Goal: Communication & Community: Answer question/provide support

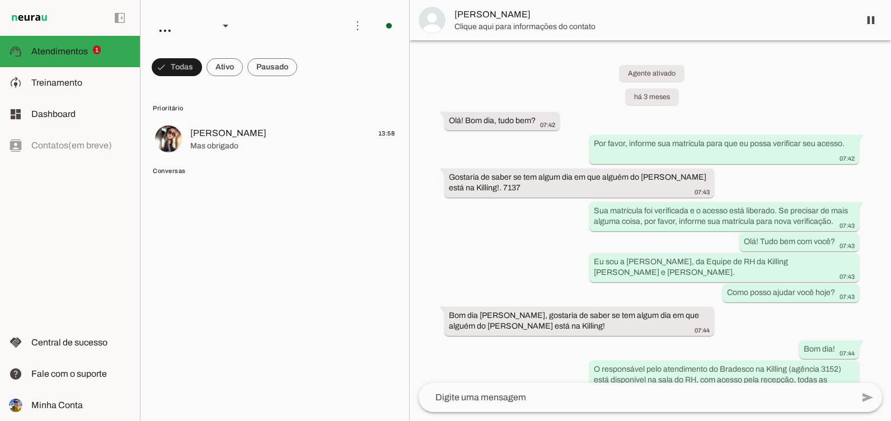
scroll to position [3229, 0]
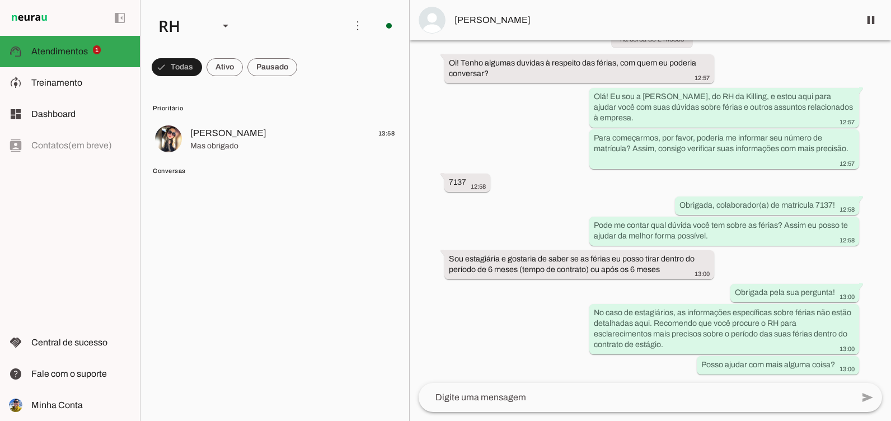
click at [198, 174] on span "Conversas" at bounding box center [274, 170] width 242 height 9
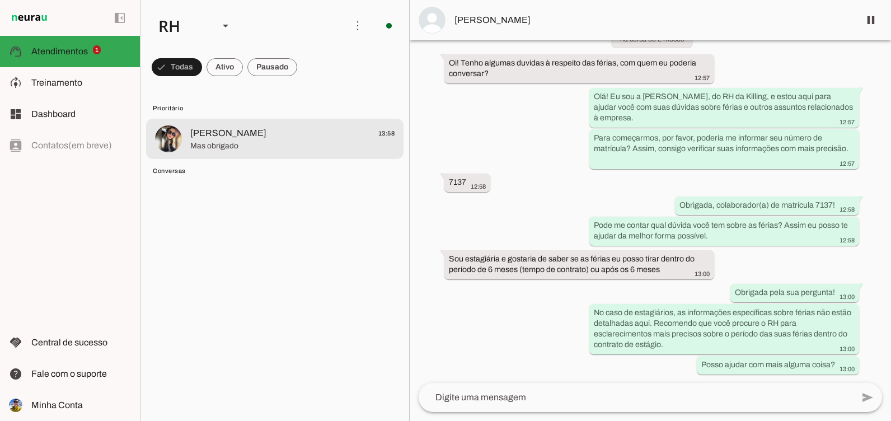
click at [199, 144] on span "Mas obrigado" at bounding box center [292, 146] width 204 height 11
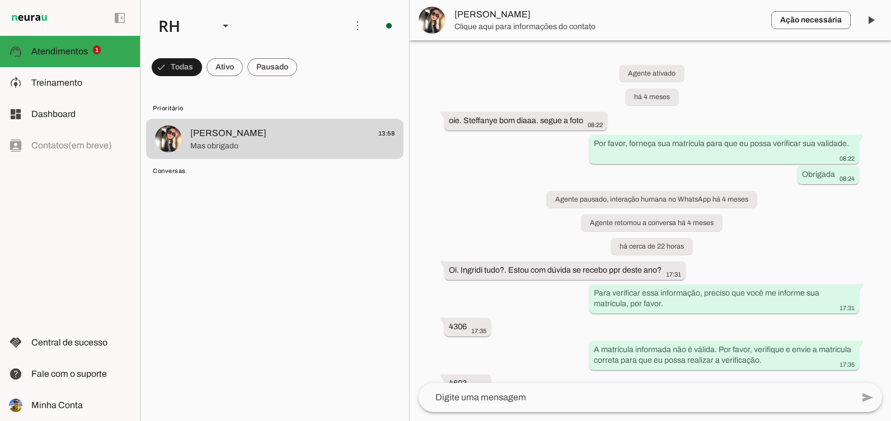
scroll to position [1063, 0]
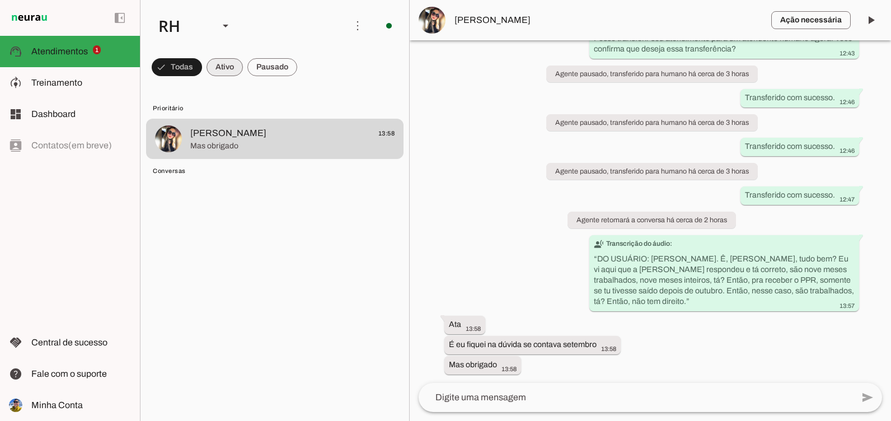
click at [202, 65] on span at bounding box center [177, 67] width 50 height 27
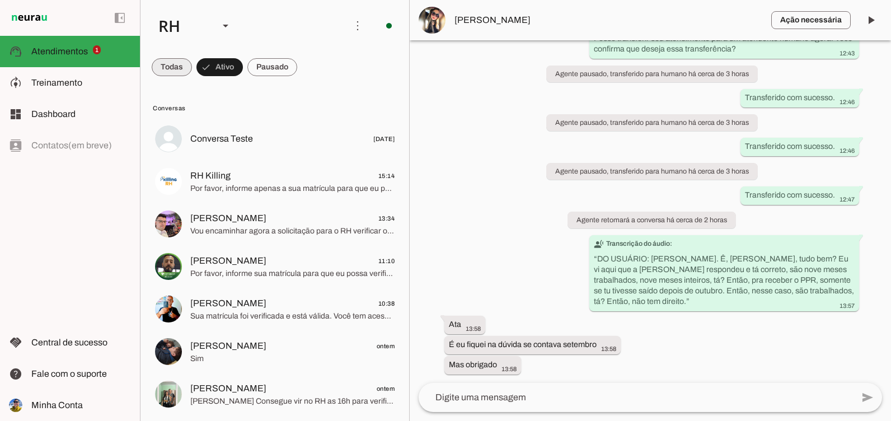
click at [175, 67] on span at bounding box center [172, 67] width 40 height 27
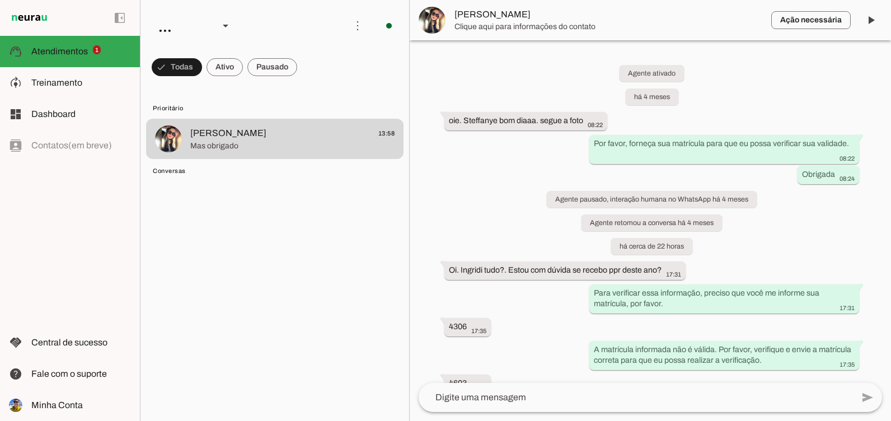
scroll to position [1063, 0]
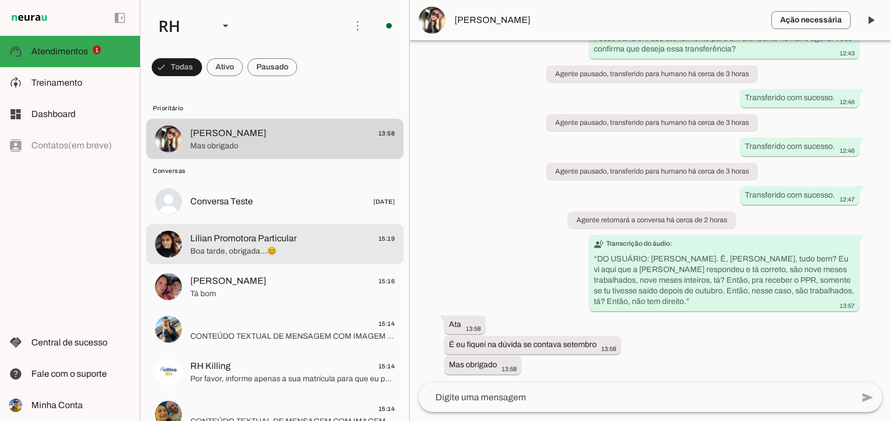
click at [231, 159] on md-item "Lilian Promotora Particular 15:19 Boa tarde, obrigada...😊" at bounding box center [274, 139] width 257 height 40
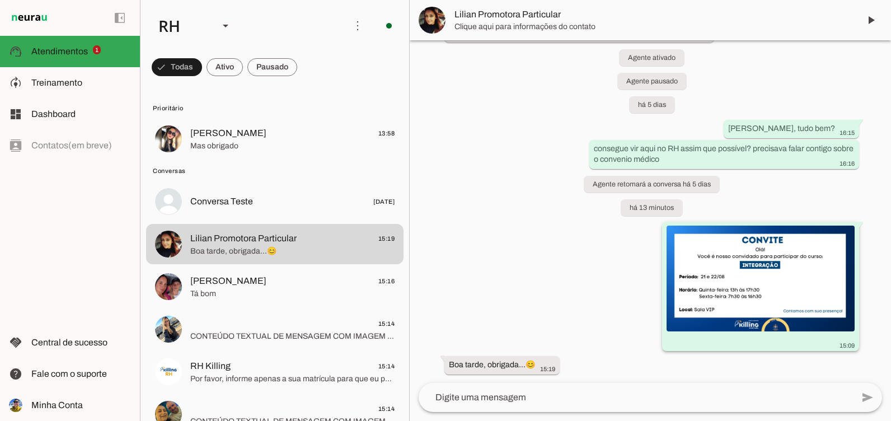
scroll to position [1095, 0]
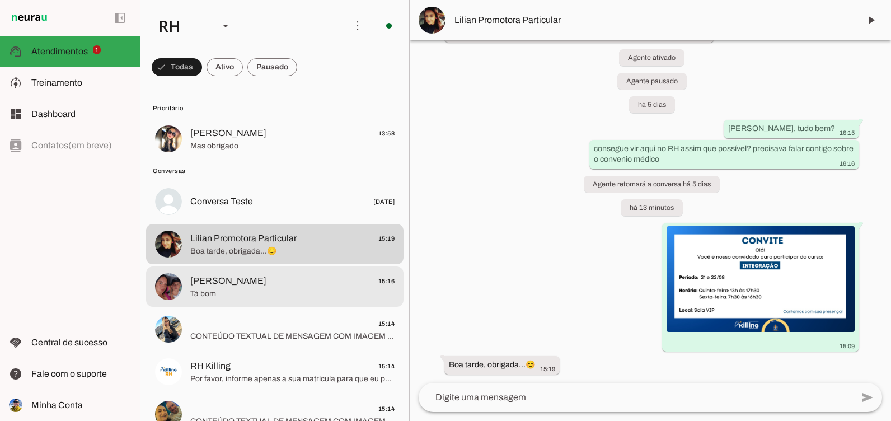
click at [360, 287] on span "Gabriel 15:16" at bounding box center [292, 281] width 204 height 14
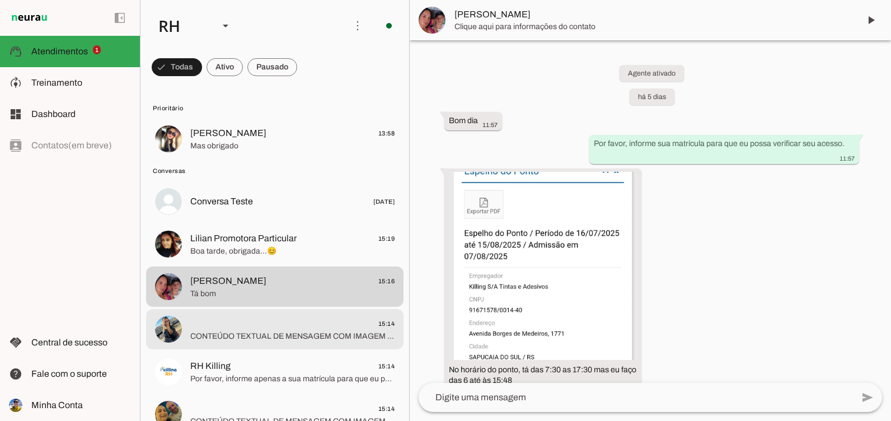
scroll to position [1524, 0]
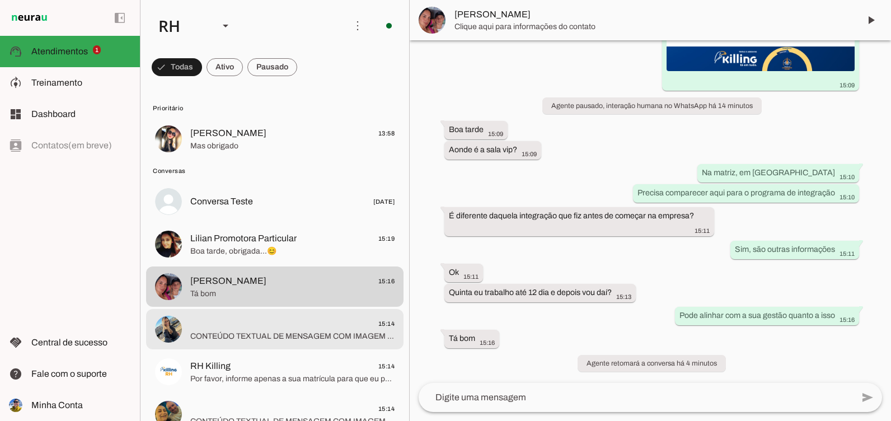
click at [278, 329] on span "15:14" at bounding box center [292, 324] width 204 height 14
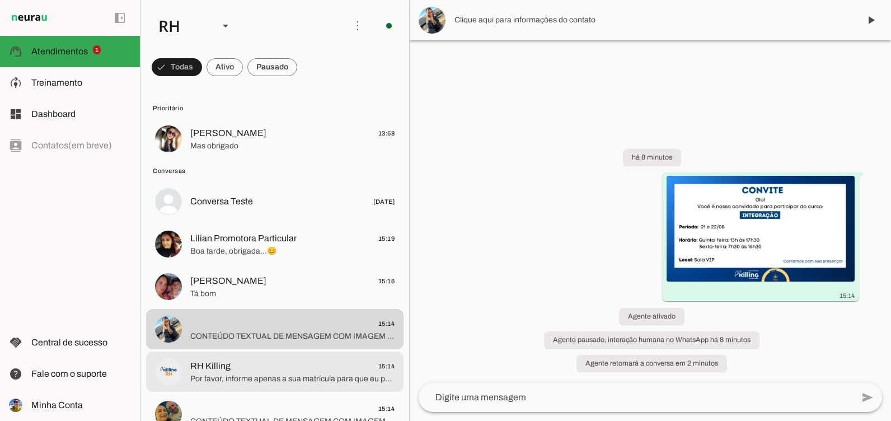
click at [166, 378] on img at bounding box center [168, 371] width 27 height 27
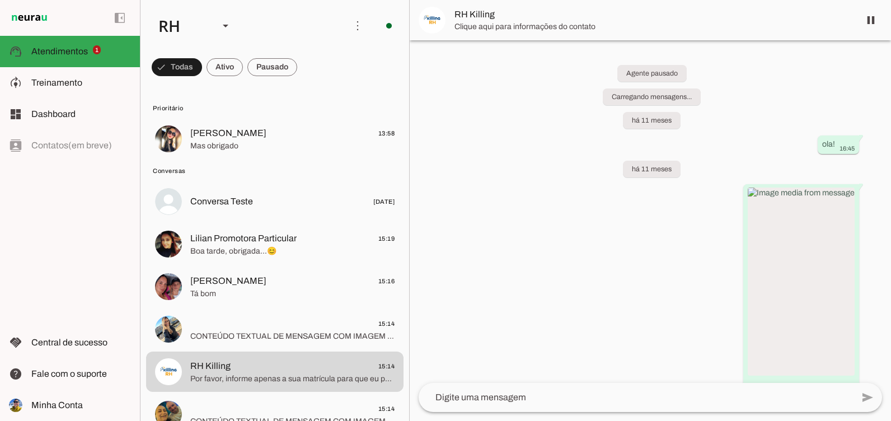
click at [220, 159] on md-item "15:13 CONTEÚDO TEXTUAL DE MENSAGEM COM IMAGEM (URL https://f004.backblazeb2.com…" at bounding box center [274, 139] width 257 height 40
click at [199, 331] on span "CONTEÚDO TEXTUAL DE MENSAGEM COM IMAGEM (URL https://f004.backblazeb2.com/file/…" at bounding box center [292, 336] width 204 height 11
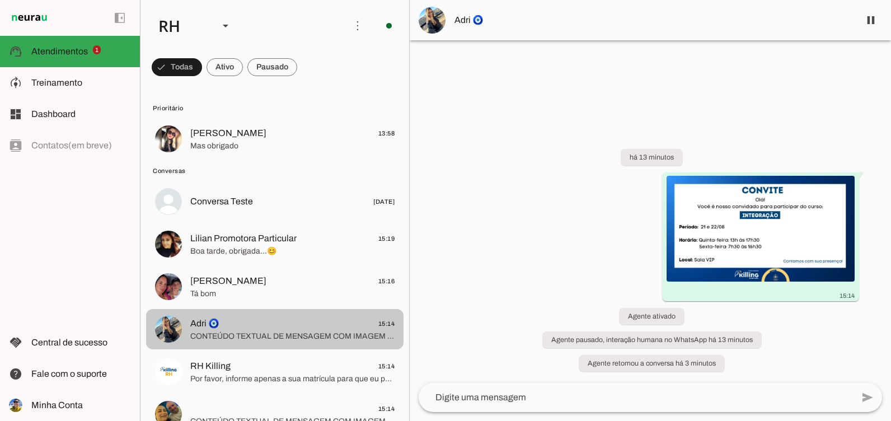
click at [261, 159] on md-item "Lilian Promotora Particular 15:19 Boa tarde, obrigada...😊" at bounding box center [274, 139] width 257 height 40
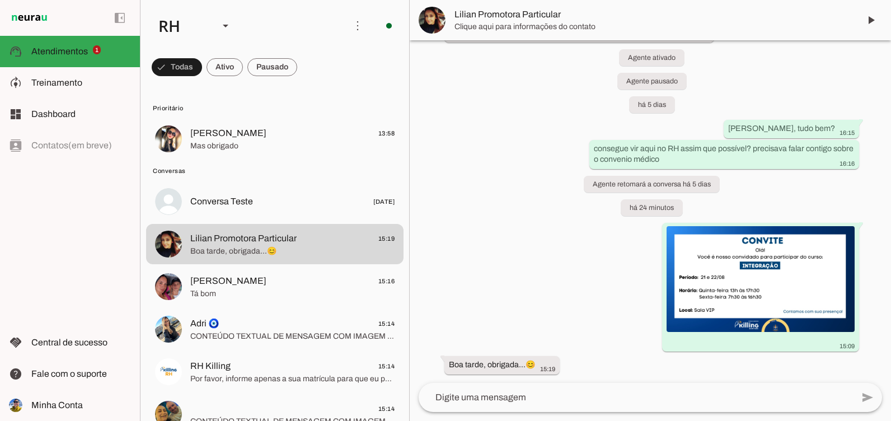
scroll to position [1095, 0]
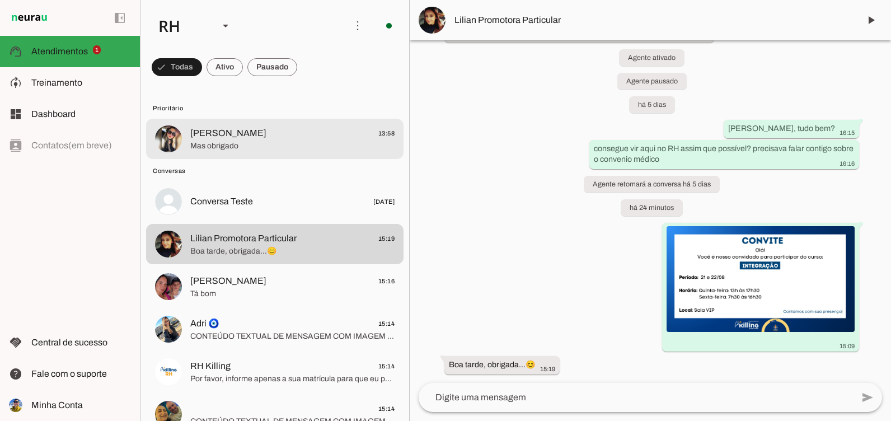
click at [231, 130] on span "[PERSON_NAME]" at bounding box center [228, 133] width 76 height 13
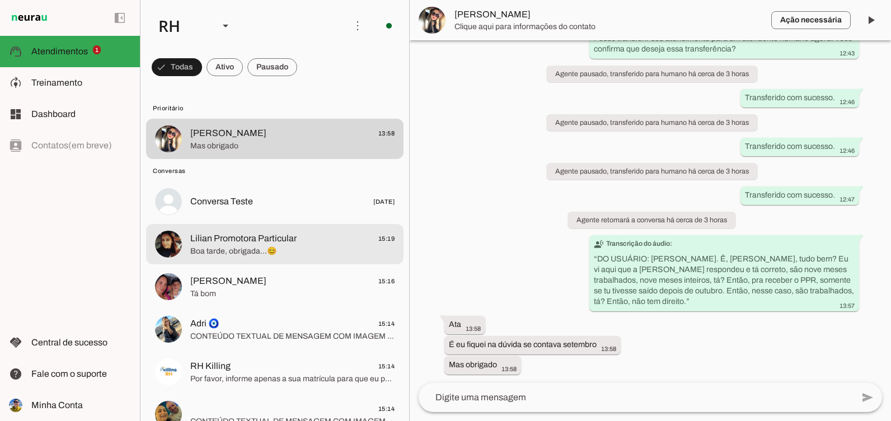
scroll to position [1063, 0]
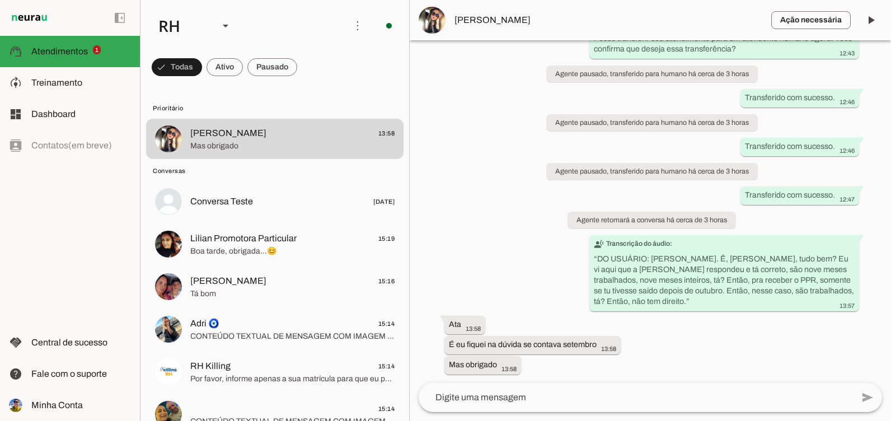
drag, startPoint x: 448, startPoint y: 350, endPoint x: 664, endPoint y: 357, distance: 215.6
click at [664, 357] on div "Agente ativado há 4 meses oie. Steffanye bom diaaa. segue a foto 08:22 Por favo…" at bounding box center [650, 211] width 481 height 343
click at [619, 367] on div "Agente ativado há 4 meses oie. Steffanye bom diaaa. segue a foto 08:22 Por favo…" at bounding box center [650, 211] width 481 height 343
click at [505, 226] on div "Agente ativado há 4 meses oie. Steffanye bom diaaa. segue a foto 08:22 Por favo…" at bounding box center [650, 211] width 481 height 343
click at [864, 17] on span at bounding box center [871, 20] width 27 height 27
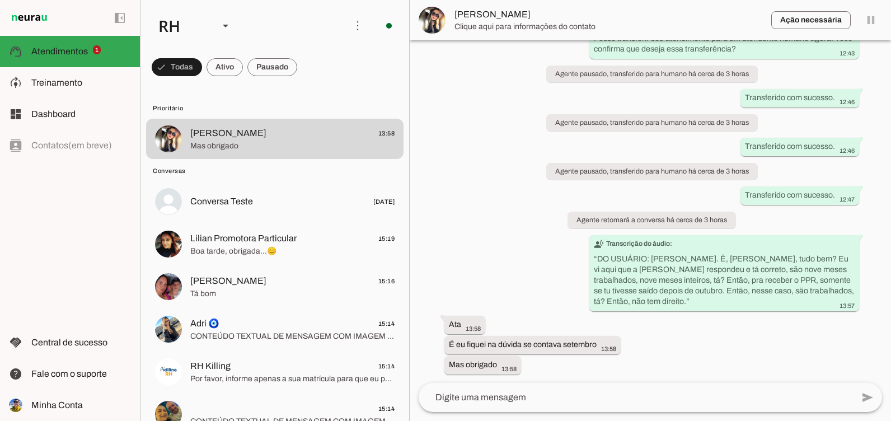
scroll to position [0, 0]
